Goal: Task Accomplishment & Management: Use online tool/utility

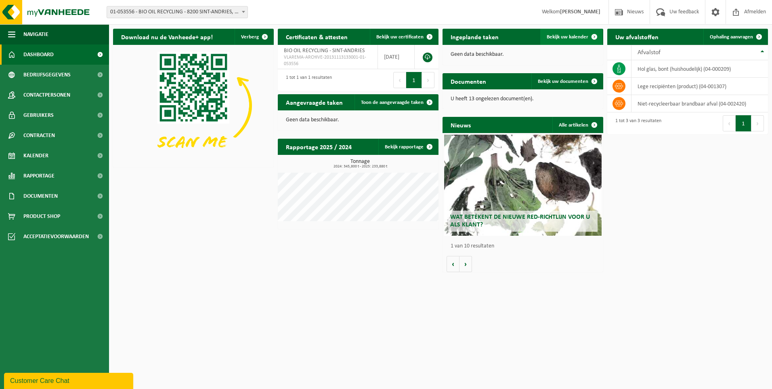
click at [573, 38] on span "Bekijk uw kalender" at bounding box center [568, 36] width 42 height 5
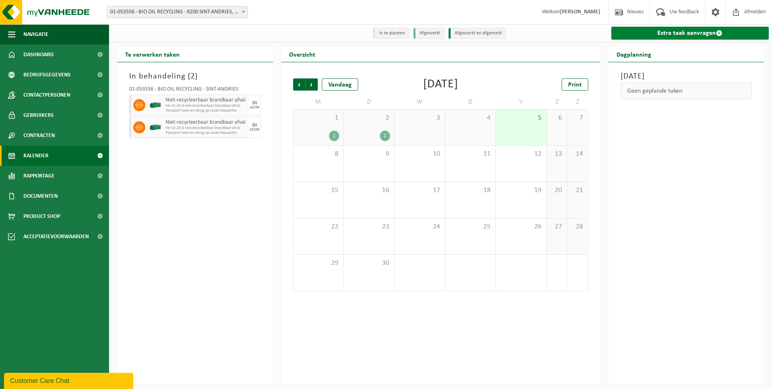
click at [691, 32] on link "Extra taak aanvragen" at bounding box center [691, 33] width 158 height 13
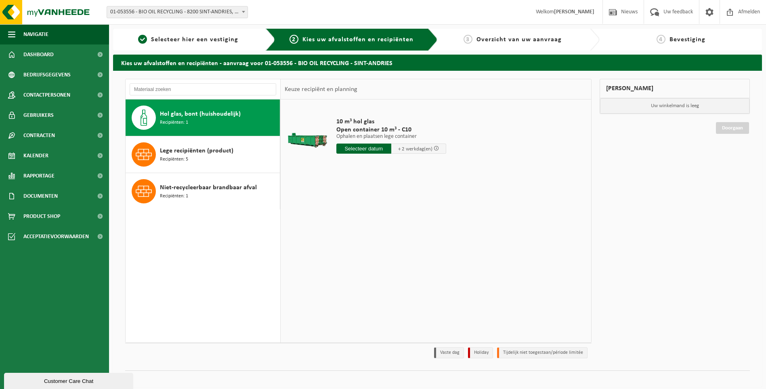
click at [238, 120] on div "Hol glas, bont (huishoudelijk) Recipiënten: 1" at bounding box center [219, 117] width 118 height 24
click at [371, 149] on input "text" at bounding box center [363, 148] width 55 height 10
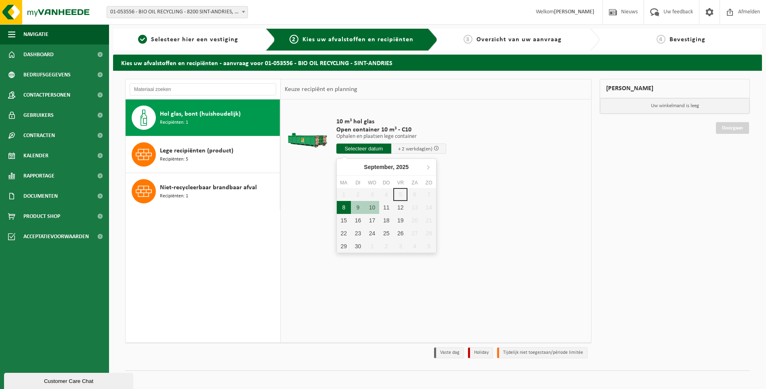
click at [344, 207] on div "8" at bounding box center [344, 207] width 14 height 13
type input "Van 2025-09-08"
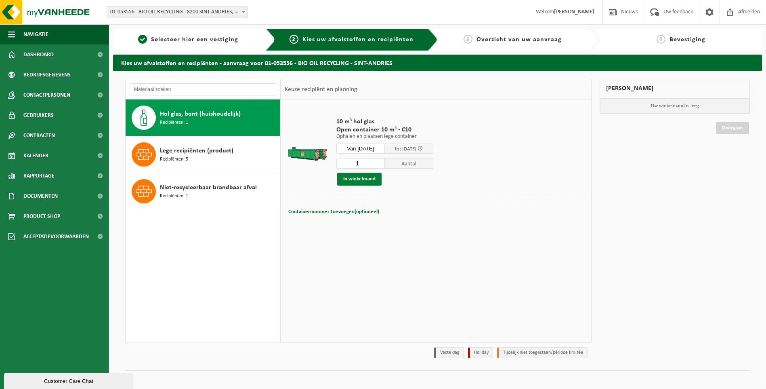
click at [362, 182] on button "In winkelmand" at bounding box center [359, 178] width 44 height 13
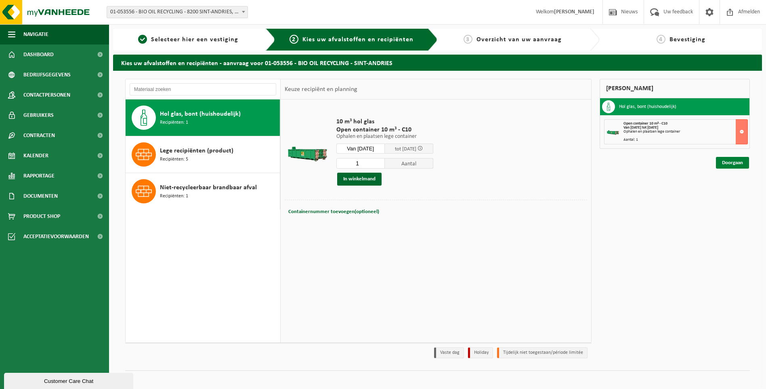
click at [734, 163] on link "Doorgaan" at bounding box center [732, 163] width 33 height 12
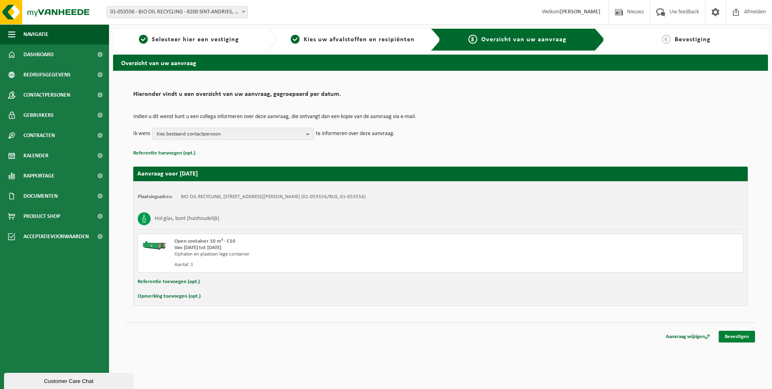
click at [733, 336] on link "Bevestigen" at bounding box center [737, 336] width 36 height 12
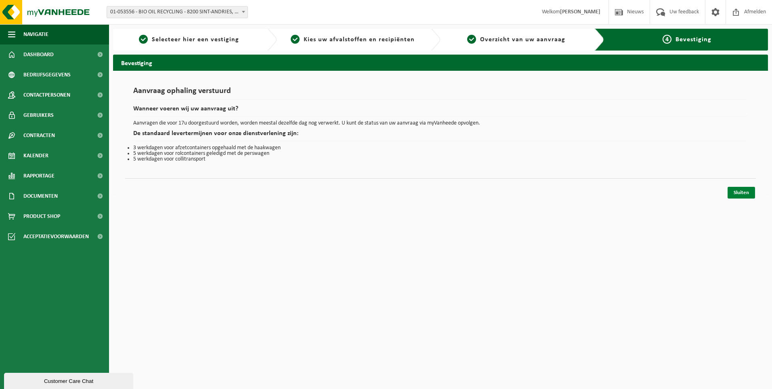
click at [735, 191] on link "Sluiten" at bounding box center [741, 193] width 27 height 12
